Goal: Find specific page/section: Find specific page/section

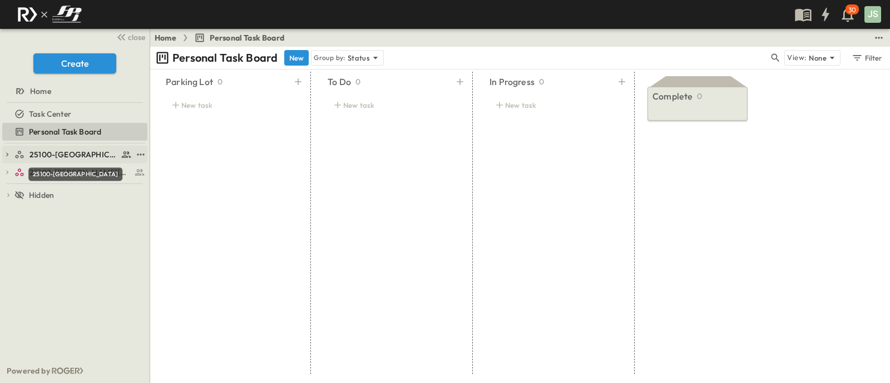
click at [71, 156] on span "25100-[GEOGRAPHIC_DATA]" at bounding box center [73, 154] width 88 height 11
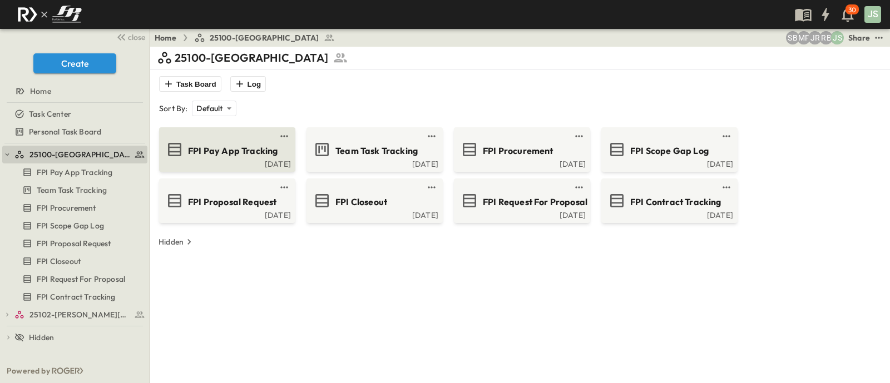
click at [259, 153] on span "FPI Pay App Tracking" at bounding box center [233, 151] width 90 height 13
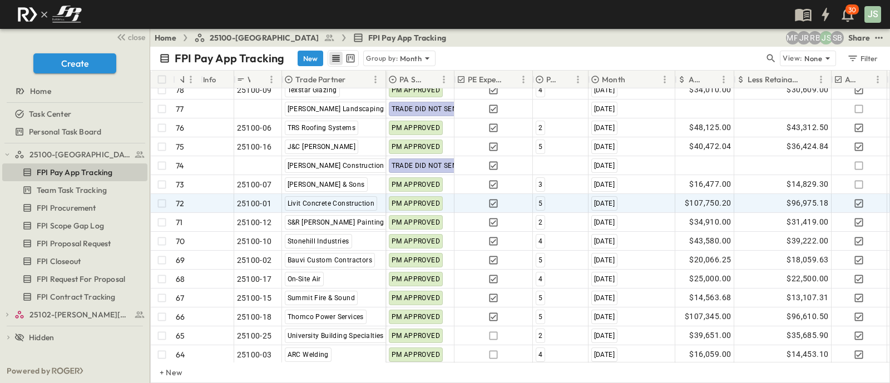
scroll to position [1391, 0]
